Goal: Task Accomplishment & Management: Manage account settings

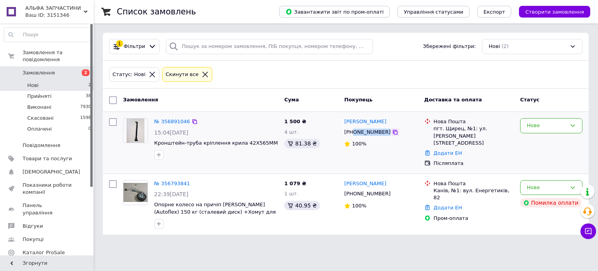
drag, startPoint x: 354, startPoint y: 132, endPoint x: 382, endPoint y: 132, distance: 28.0
click at [382, 132] on div "+380684644540" at bounding box center [381, 132] width 75 height 9
copy div "0684644540"
drag, startPoint x: 150, startPoint y: 142, endPoint x: 195, endPoint y: 145, distance: 44.9
click at [195, 145] on div "№ 356891046 15:04, 12.08.2025 Кронштейн-труба кріплення крила 42X565MM" at bounding box center [200, 138] width 161 height 47
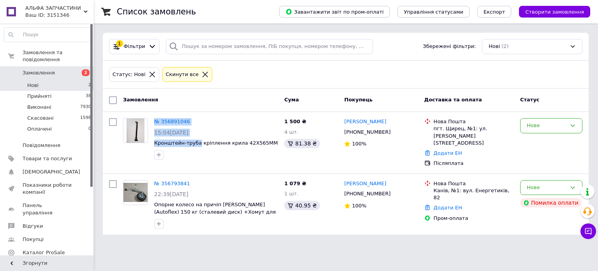
copy div "№ 356891046 15:04, 12.08.2025 Кронштейн-труба"
click at [537, 122] on div "Нове" at bounding box center [547, 126] width 40 height 8
click at [540, 137] on li "Прийнято" at bounding box center [552, 142] width 62 height 14
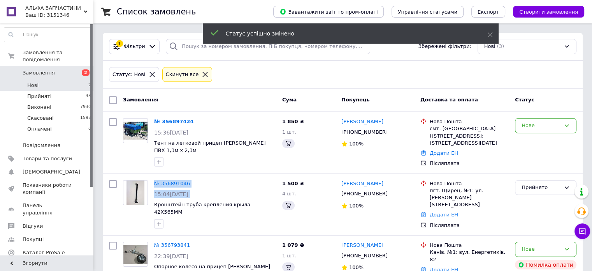
click at [174, 121] on link "№ 356897424" at bounding box center [174, 121] width 40 height 6
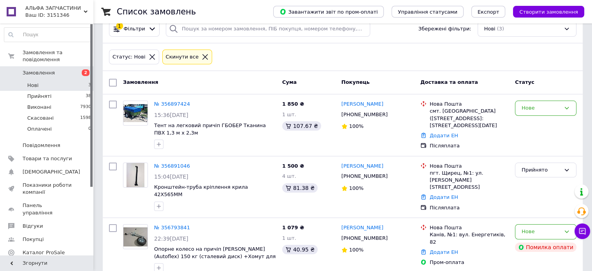
scroll to position [26, 0]
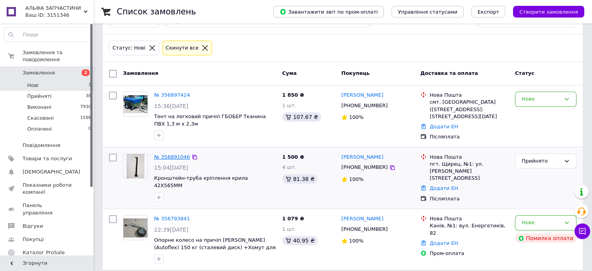
click at [174, 154] on link "№ 356891046" at bounding box center [172, 157] width 36 height 6
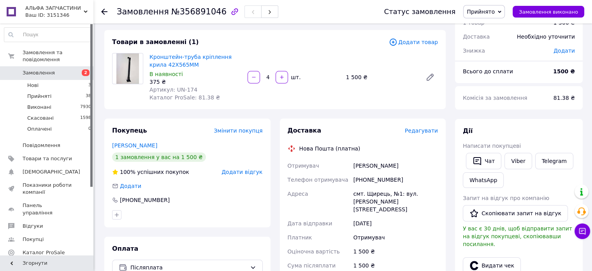
scroll to position [39, 0]
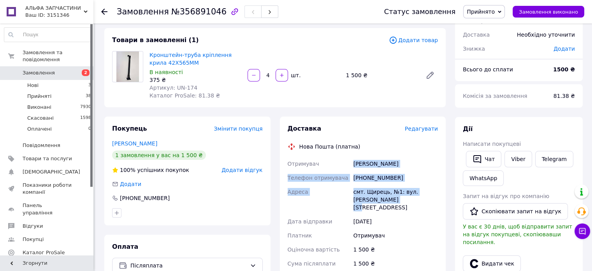
drag, startPoint x: 405, startPoint y: 201, endPoint x: 351, endPoint y: 156, distance: 70.8
click at [351, 156] on div "Доставка Редагувати Нова Пошта (платна) Отримувач Павленко Ігор Телефон отримув…" at bounding box center [363, 252] width 151 height 257
copy div "Отримувач Павленко Ігор Телефон отримувача +380684644540 Адреса смт. Щирець, №1…"
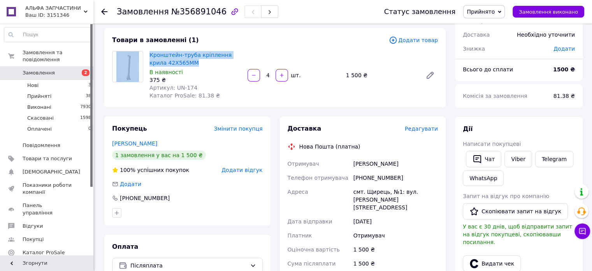
drag, startPoint x: 185, startPoint y: 63, endPoint x: 146, endPoint y: 54, distance: 40.5
click at [146, 54] on div "Кронштейн-труба кріплення крила 42X565MM В наявності 375 ₴ Артикул: UN-174 Ката…" at bounding box center [275, 75] width 332 height 48
copy div "Кронштейн-труба кріплення крила 42X565MM"
click at [189, 63] on span "Кронштейн-труба кріплення крила 42X565MM" at bounding box center [196, 59] width 92 height 16
drag, startPoint x: 184, startPoint y: 63, endPoint x: 150, endPoint y: 53, distance: 35.2
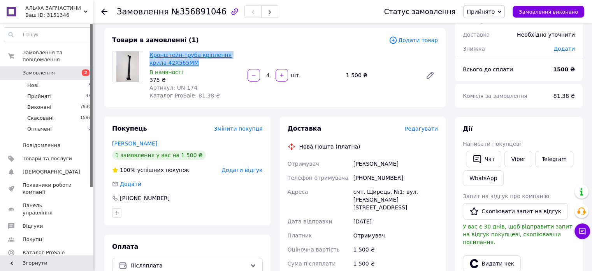
click at [150, 53] on span "Кронштейн-труба кріплення крила 42X565MM" at bounding box center [196, 59] width 92 height 16
copy link "Кронштейн-труба кріплення крила 42X565MM"
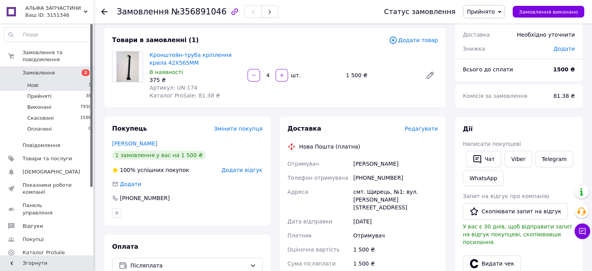
click at [78, 80] on li "Нові 3" at bounding box center [48, 85] width 96 height 11
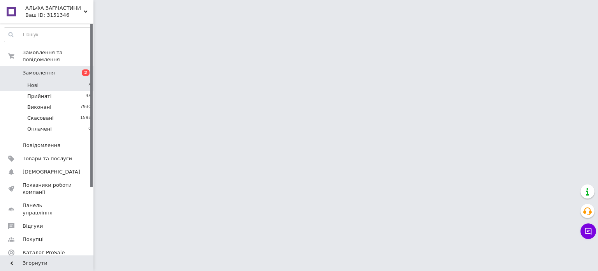
click at [78, 80] on li "Нові 3" at bounding box center [48, 85] width 96 height 11
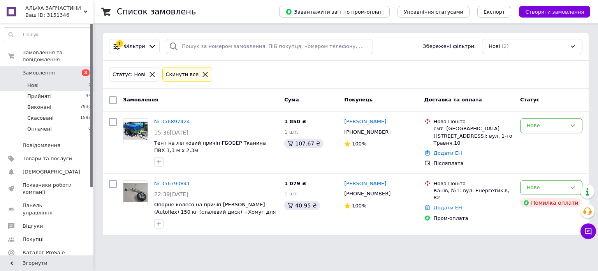
click at [72, 80] on li "Нові 2" at bounding box center [48, 85] width 96 height 11
click at [50, 155] on span "Товари та послуги" at bounding box center [47, 158] width 49 height 7
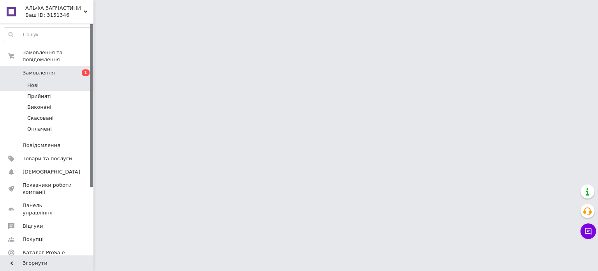
click at [56, 81] on li "Нові" at bounding box center [48, 85] width 96 height 11
click at [57, 80] on li "Нові" at bounding box center [48, 85] width 96 height 11
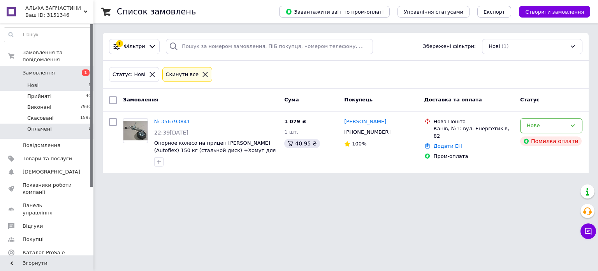
click at [55, 123] on li "Оплачені 1" at bounding box center [48, 130] width 96 height 15
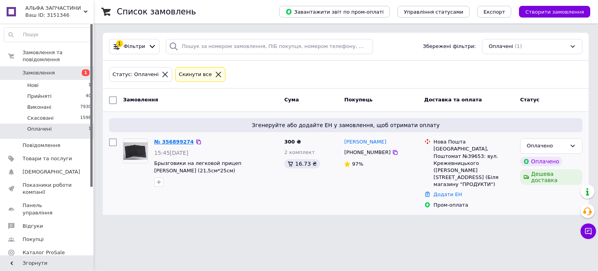
click at [181, 140] on link "№ 356899274" at bounding box center [174, 142] width 40 height 6
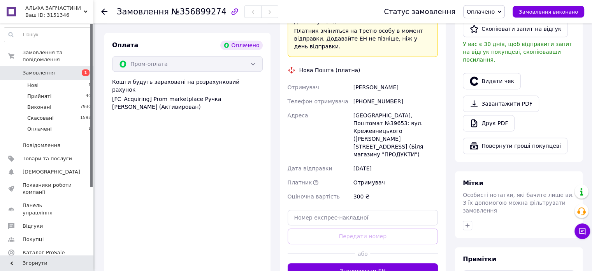
scroll to position [545, 0]
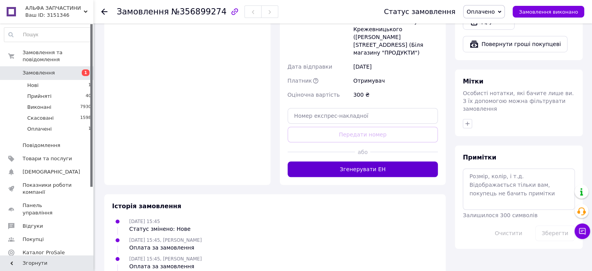
click at [385, 161] on button "Згенерувати ЕН" at bounding box center [363, 169] width 151 height 16
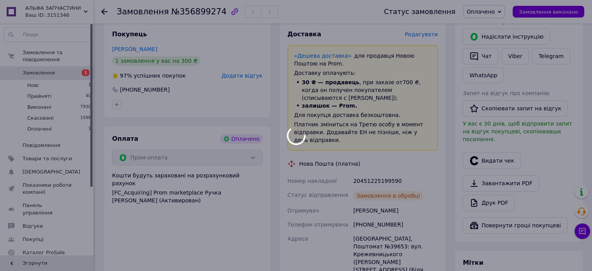
scroll to position [351, 0]
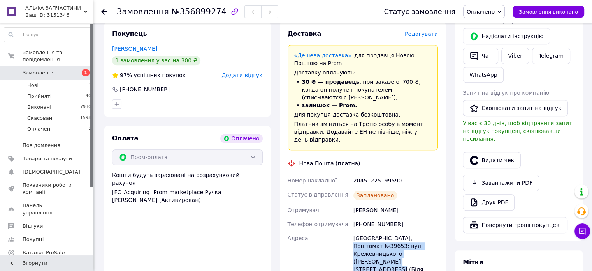
drag, startPoint x: 427, startPoint y: 243, endPoint x: 410, endPoint y: 232, distance: 20.5
click at [410, 232] on div "Яготин, Поштомат №39653: вул. Крежевницького (Мічуріна), 65 (Біля магазину "ПРО…" at bounding box center [396, 257] width 88 height 53
drag, startPoint x: 430, startPoint y: 248, endPoint x: 424, endPoint y: 243, distance: 7.8
click at [430, 248] on div "Яготин, Поштомат №39653: вул. Крежевницького (Мічуріна), 65 (Біля магазину "ПРО…" at bounding box center [396, 257] width 88 height 53
click at [424, 243] on div "Яготин, Поштомат №39653: вул. Крежевницького (Мічуріна), 65 (Біля магазину "ПРО…" at bounding box center [396, 257] width 88 height 53
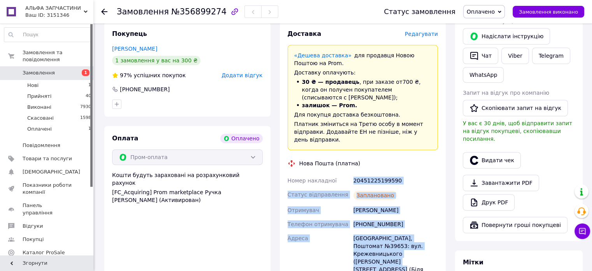
drag, startPoint x: 429, startPoint y: 245, endPoint x: 349, endPoint y: 168, distance: 111.6
click at [349, 173] on div "Номер накладної 20451225199590 Статус відправлення Заплановано Отримувач Дроздо…" at bounding box center [363, 249] width 154 height 153
copy div "Номер накладної 20451225199590 Статус відправлення Заплановано Отримувач Дроздо…"
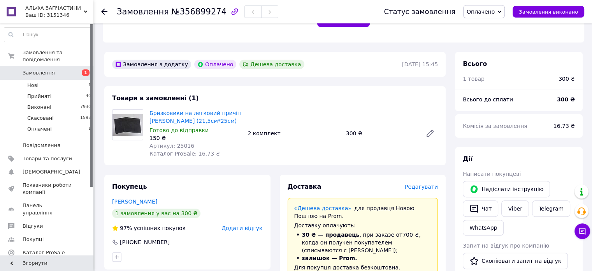
scroll to position [156, 0]
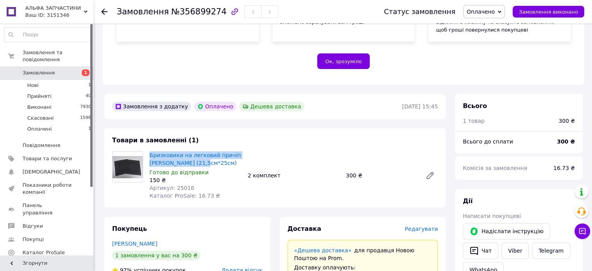
drag, startPoint x: 208, startPoint y: 163, endPoint x: 150, endPoint y: 149, distance: 59.8
click at [150, 149] on div "Товари в замовленні (1) Бризковики на легковий причіп ВОЛГА (21,5см*25см) Готов…" at bounding box center [275, 167] width 342 height 79
copy link "Бризковики на легковий причіп ВОЛГА (21,5см*25см)"
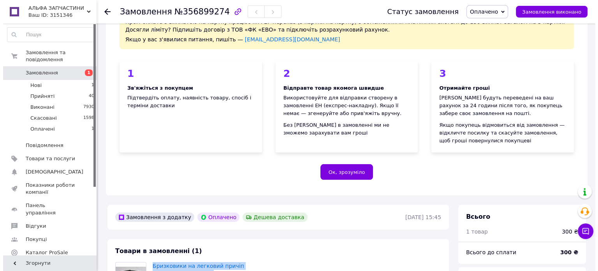
scroll to position [0, 0]
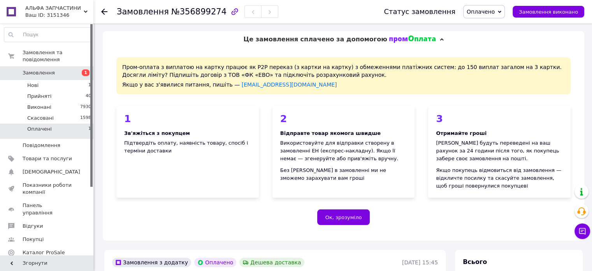
click at [58, 123] on li "Оплачені 1" at bounding box center [48, 130] width 96 height 15
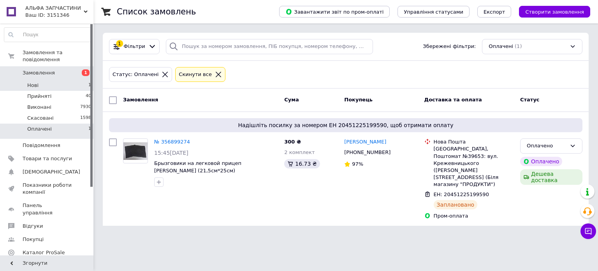
click at [62, 80] on li "Нові 1" at bounding box center [48, 85] width 96 height 11
